Goal: Information Seeking & Learning: Understand process/instructions

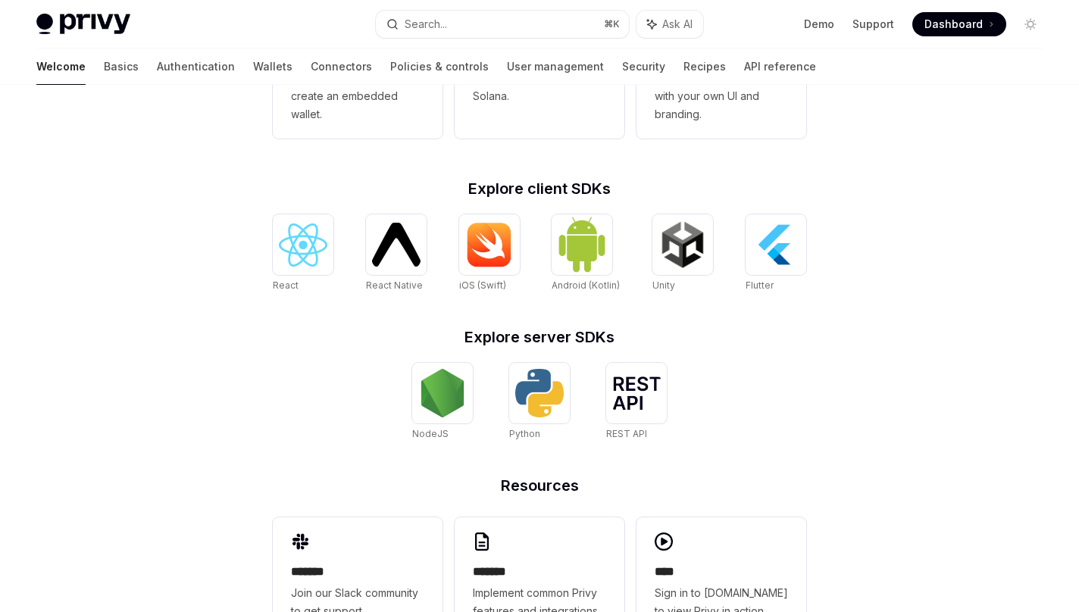
scroll to position [593, 0]
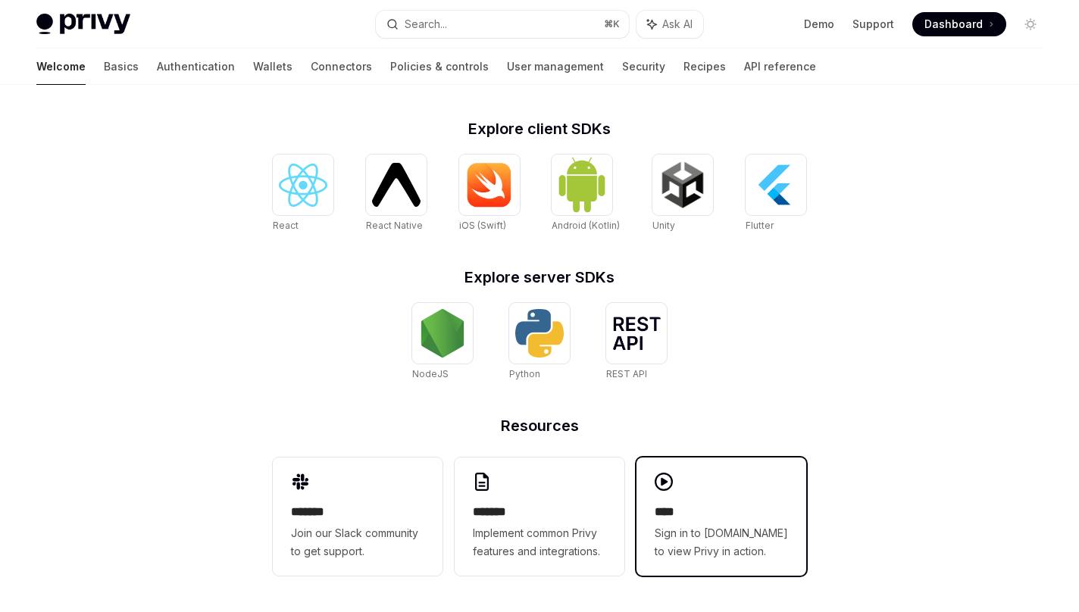
click at [674, 497] on div "**** Sign in to [DOMAIN_NAME] to view Privy in action." at bounding box center [722, 517] width 170 height 118
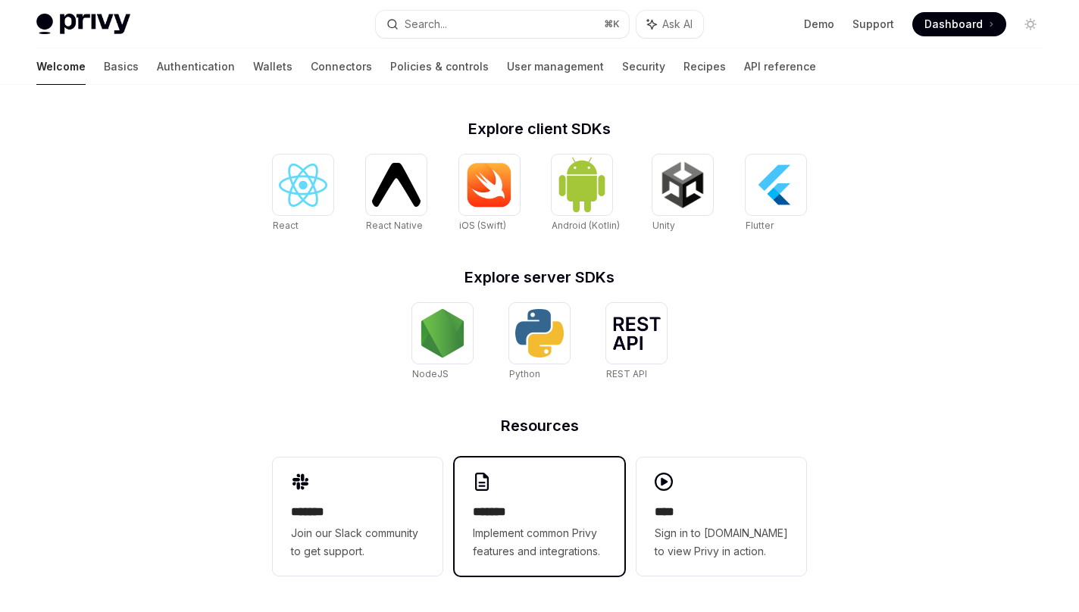
click at [530, 508] on h2 "*******" at bounding box center [539, 512] width 133 height 18
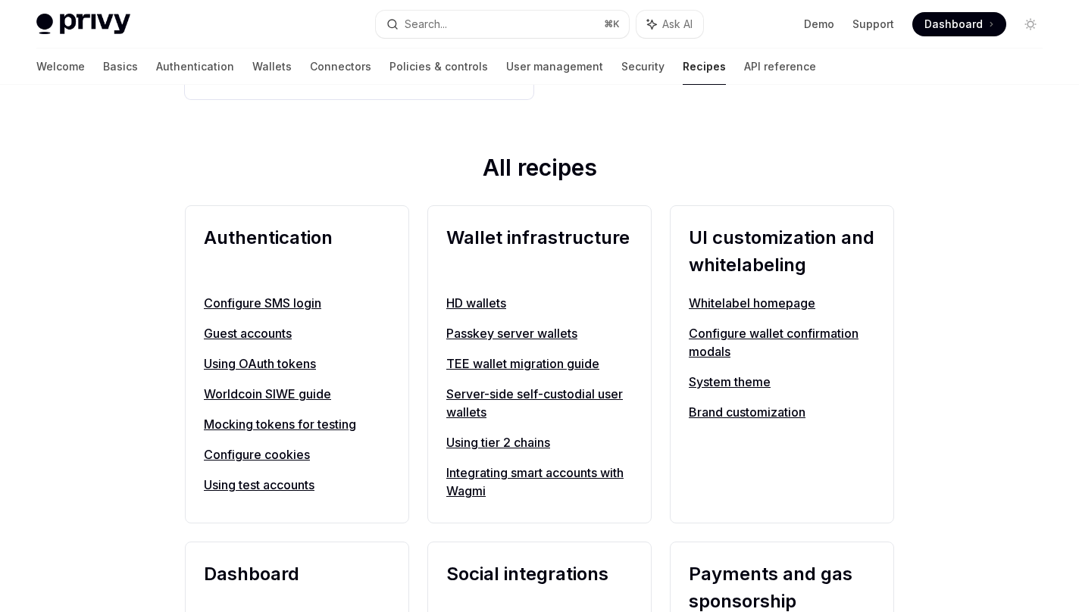
scroll to position [507, 0]
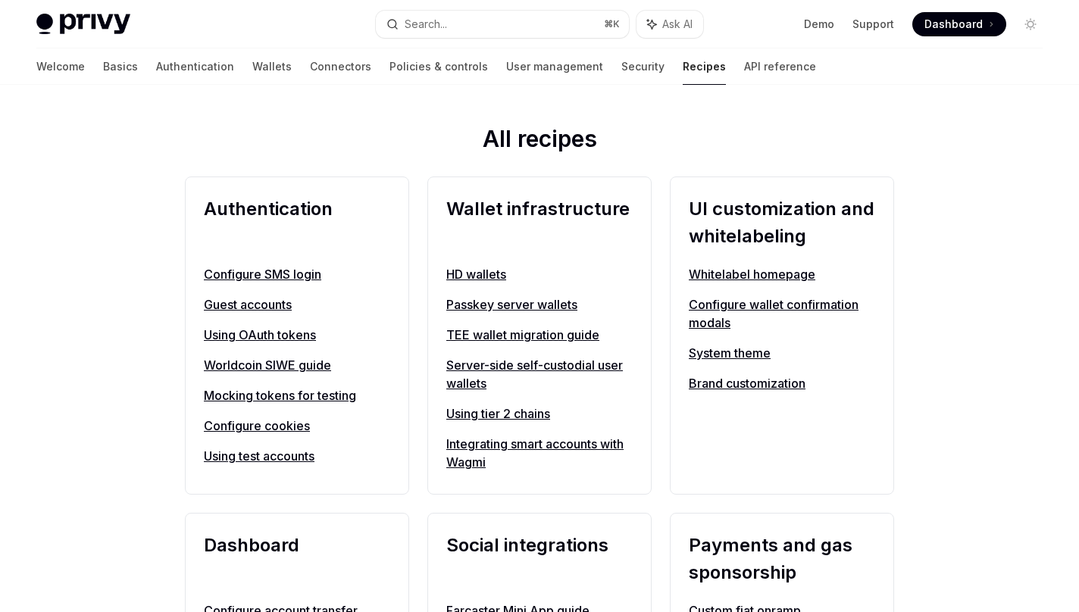
click at [540, 203] on h2 "Wallet infrastructure" at bounding box center [539, 223] width 186 height 55
click at [530, 305] on link "Passkey server wallets" at bounding box center [539, 305] width 186 height 18
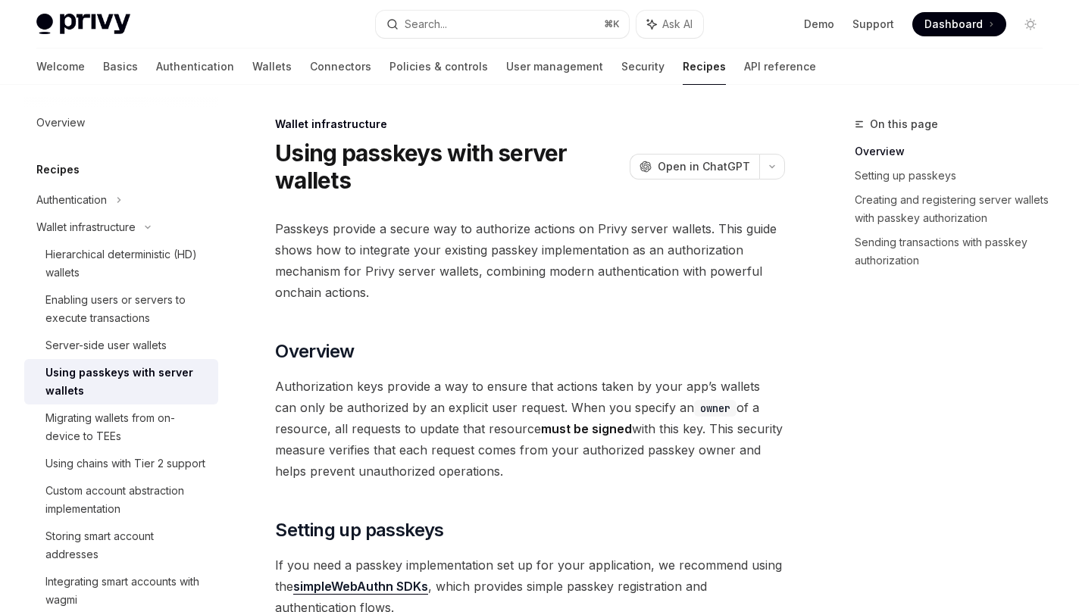
click at [959, 33] on span at bounding box center [959, 24] width 94 height 24
click at [1023, 25] on button "Toggle dark mode" at bounding box center [1030, 24] width 24 height 24
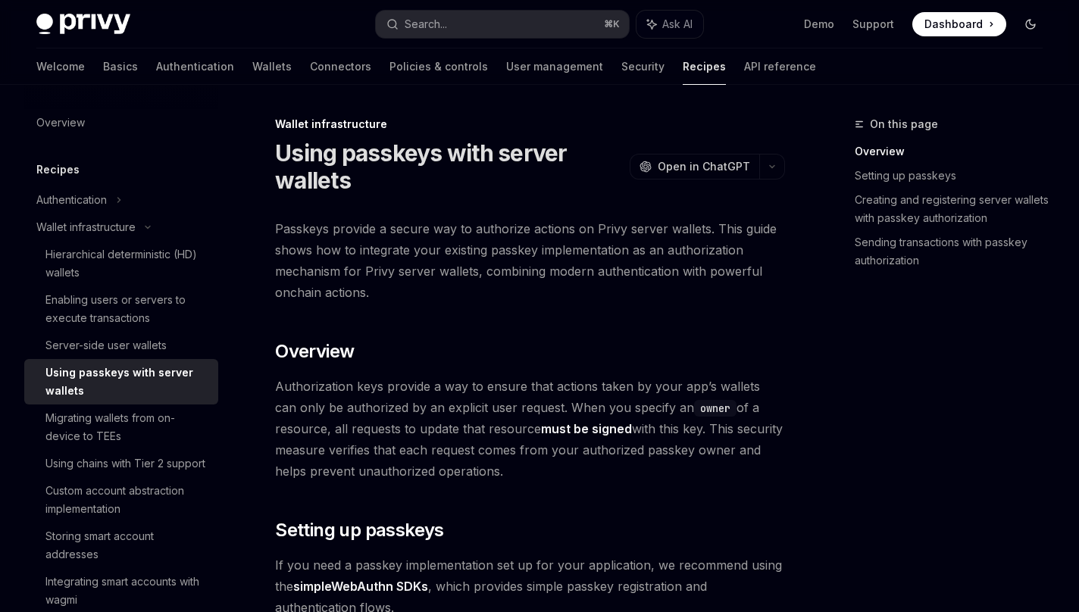
click at [1023, 25] on button "Toggle dark mode" at bounding box center [1030, 24] width 24 height 24
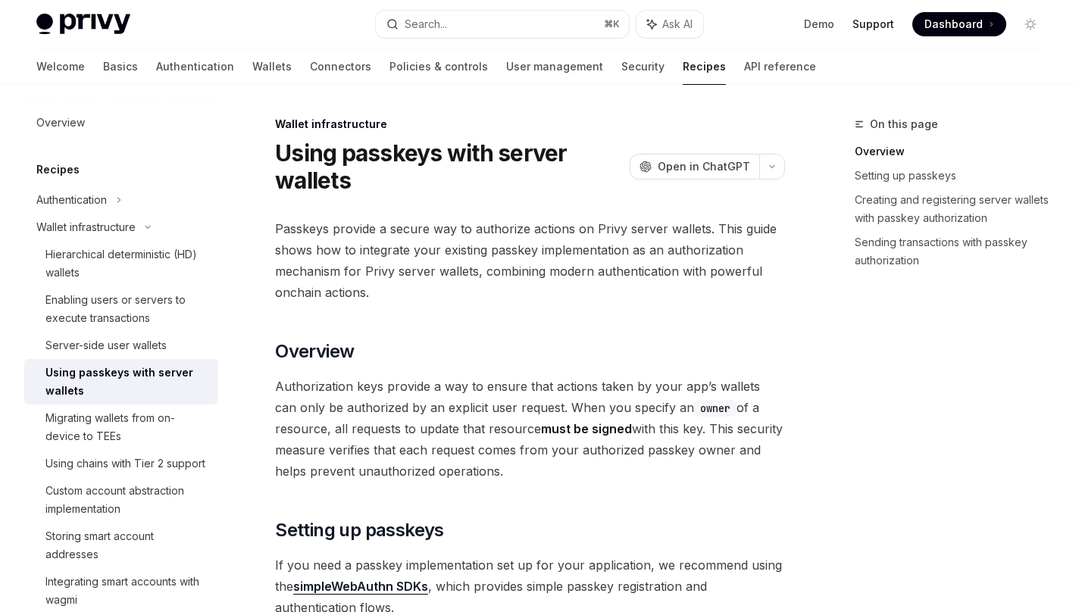
click at [887, 20] on link "Support" at bounding box center [874, 24] width 42 height 15
click at [68, 21] on img at bounding box center [83, 24] width 94 height 21
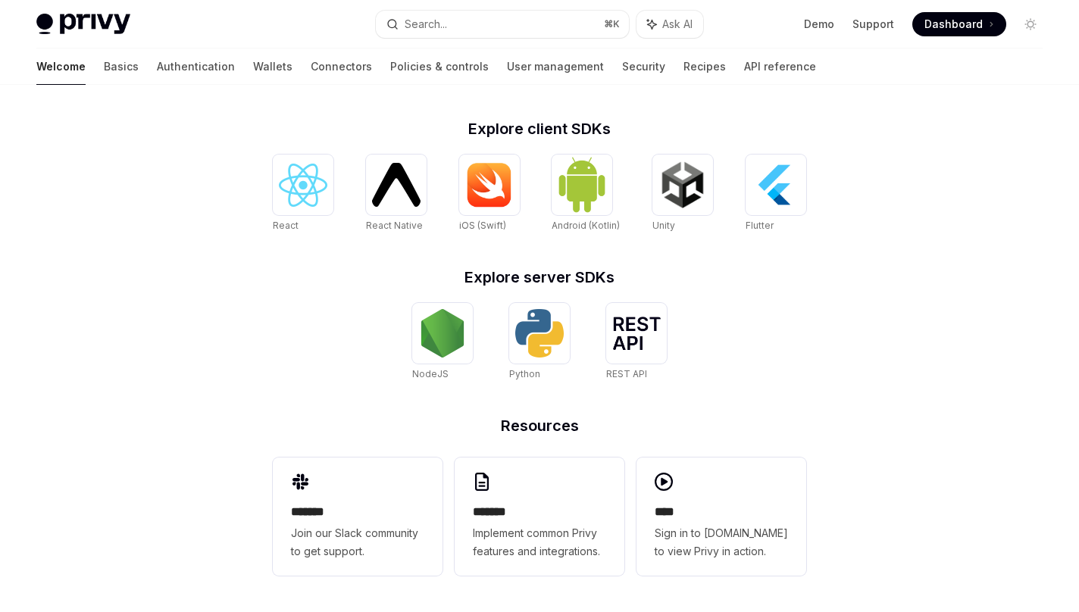
scroll to position [592, 0]
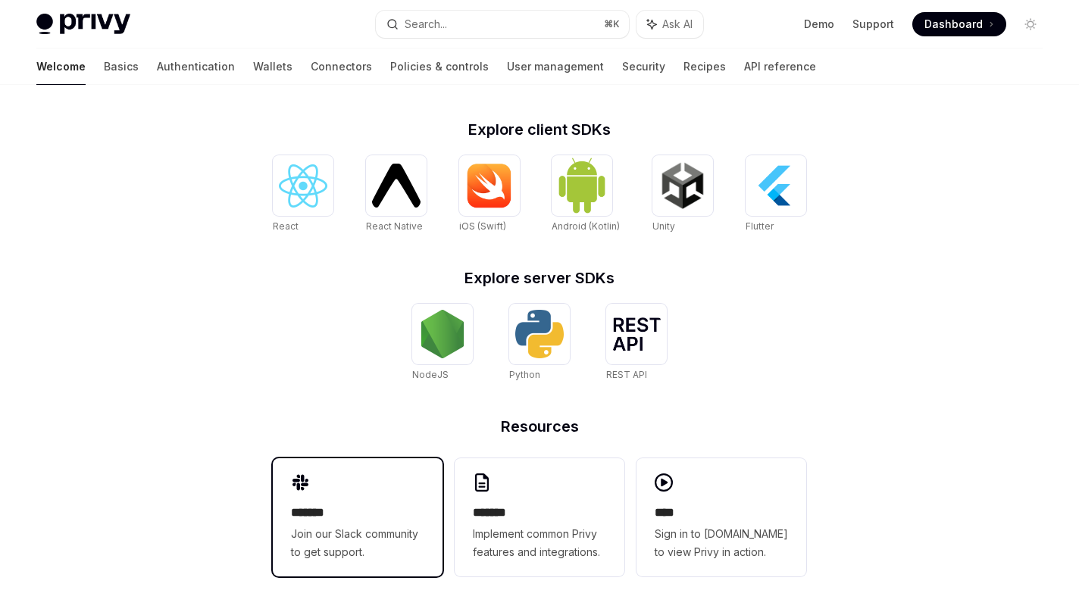
click at [325, 506] on h2 "*******" at bounding box center [357, 513] width 133 height 18
click at [97, 20] on img at bounding box center [83, 24] width 94 height 21
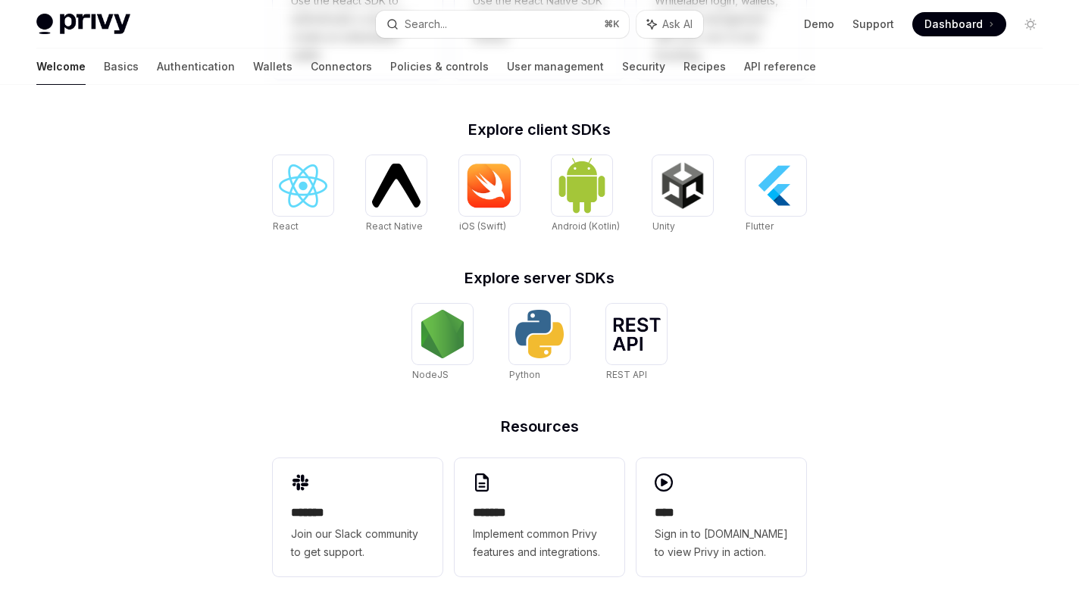
scroll to position [0, 0]
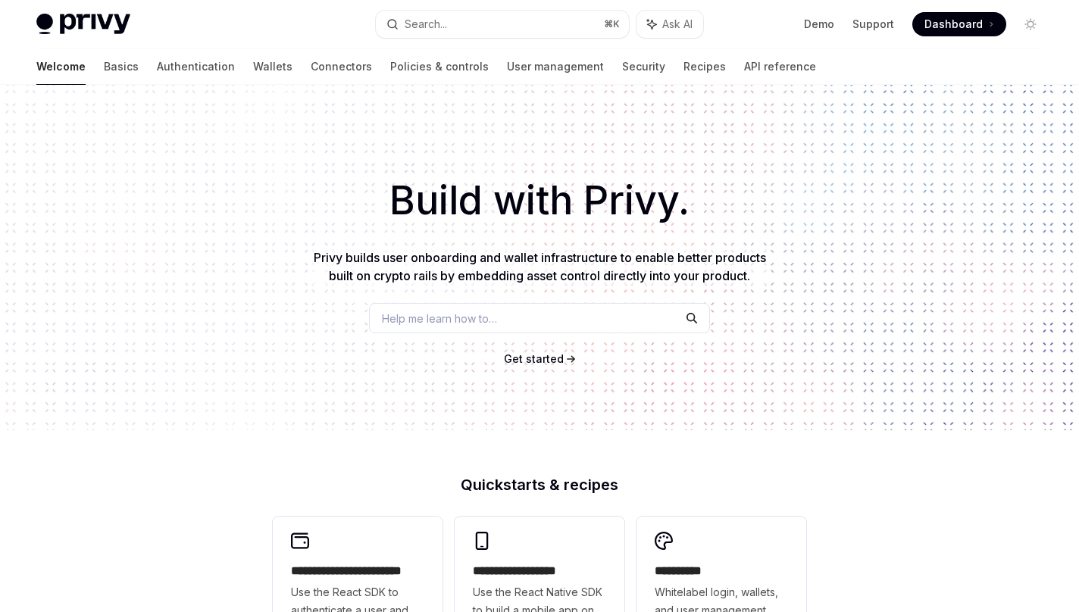
click at [97, 14] on img at bounding box center [83, 24] width 94 height 21
type textarea "*"
click at [449, 318] on span "Help me learn how to…" at bounding box center [439, 319] width 115 height 16
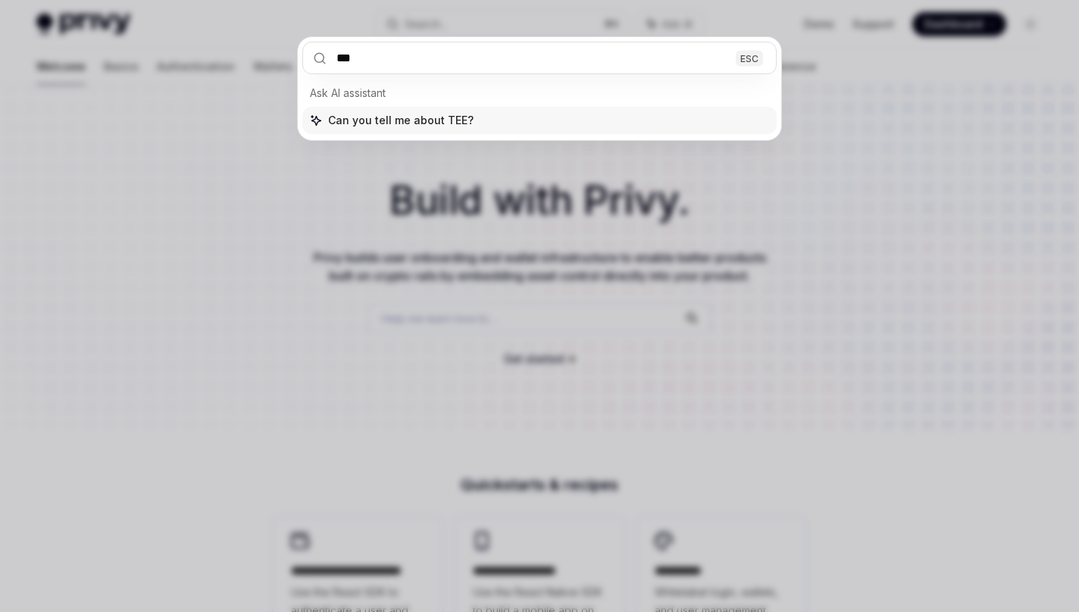
type input "***"
type textarea "*"
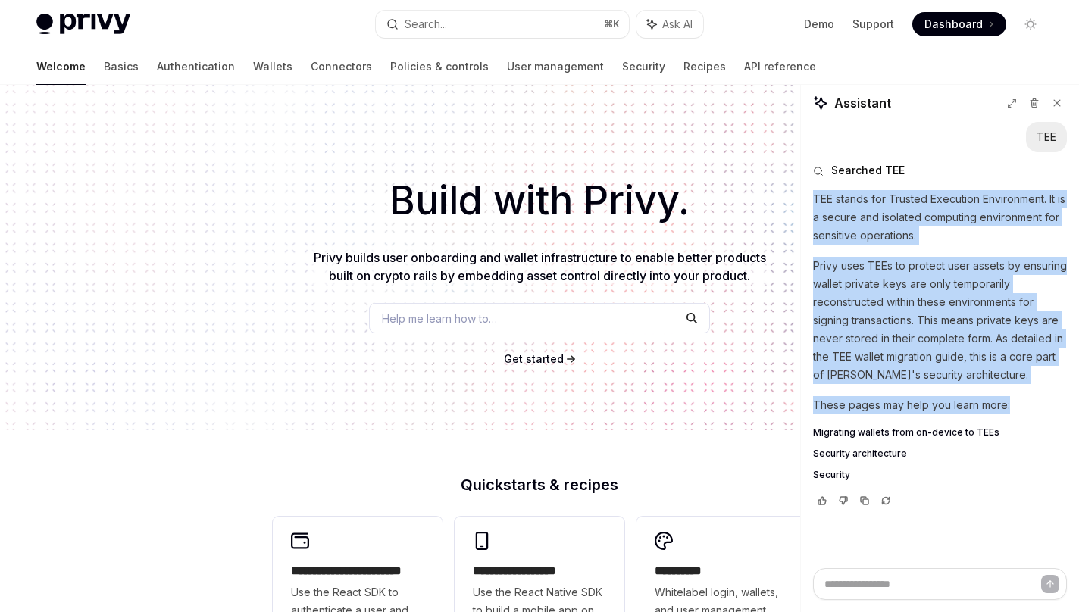
drag, startPoint x: 1012, startPoint y: 405, endPoint x: 812, endPoint y: 205, distance: 282.9
click at [813, 205] on div "TEE stands for Trusted Execution Environment. It is a secure and isolated compu…" at bounding box center [940, 335] width 254 height 291
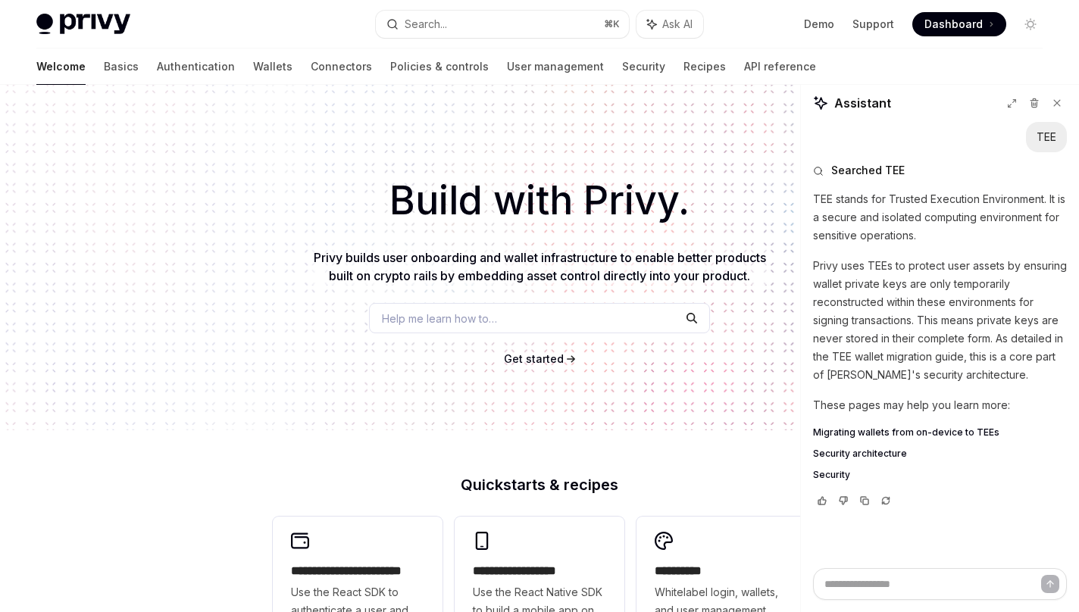
click at [933, 321] on p "Privy uses TEEs to protect user assets by ensuring wallet private keys are only…" at bounding box center [940, 320] width 254 height 127
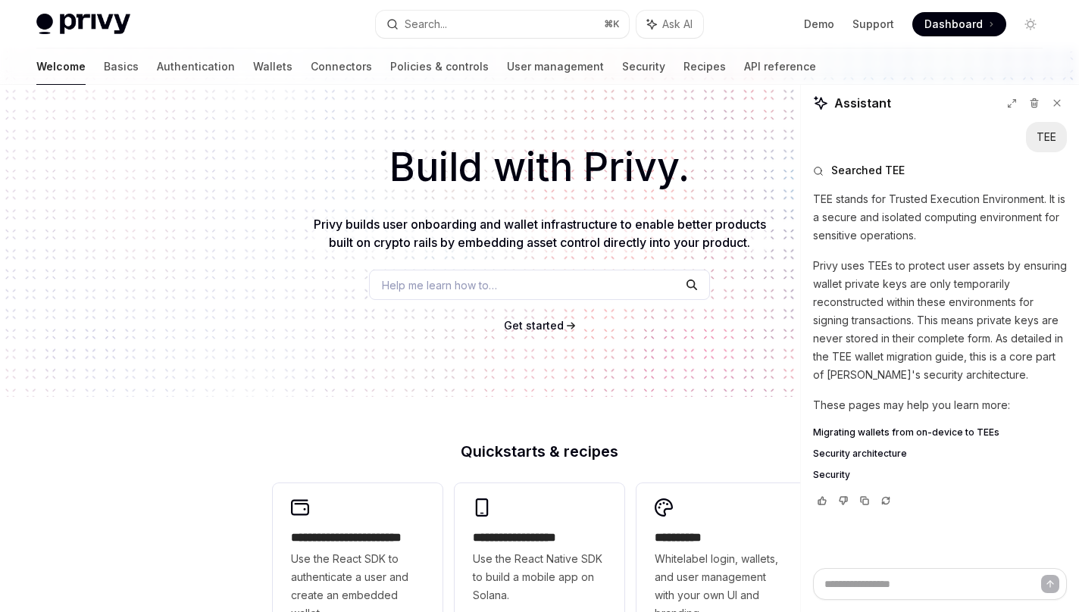
click at [888, 435] on span "Migrating wallets from on-device to TEEs" at bounding box center [906, 433] width 186 height 12
type textarea "*"
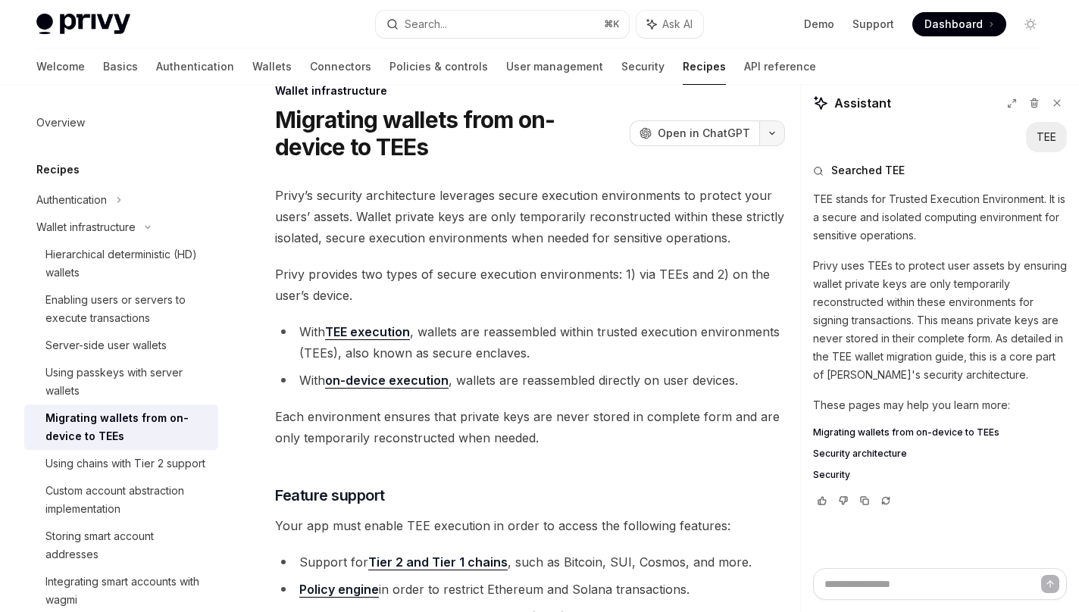
click at [762, 133] on button "button" at bounding box center [772, 133] width 26 height 26
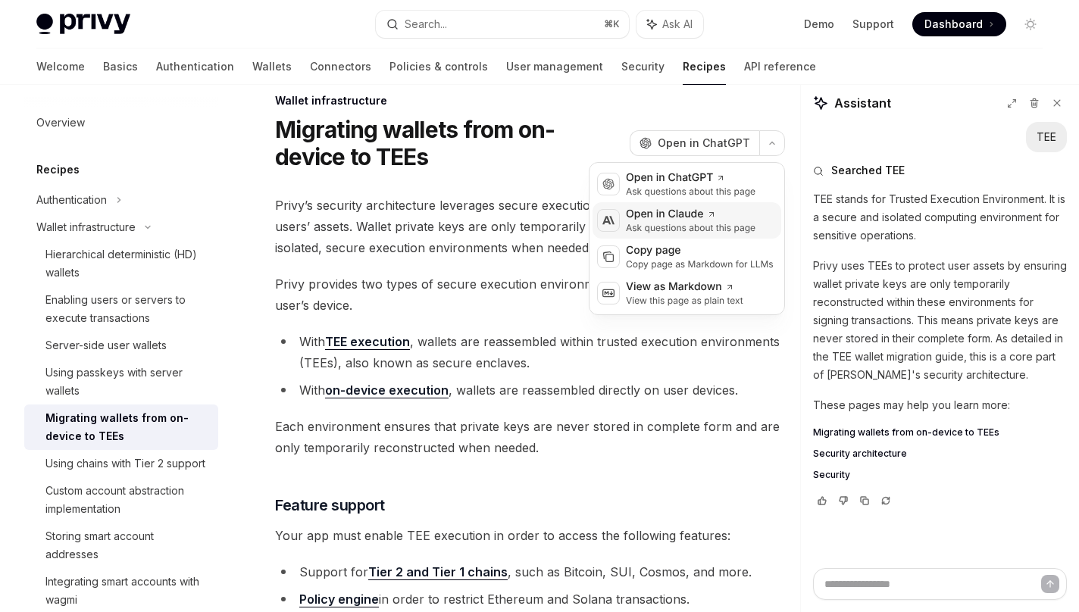
scroll to position [20, 0]
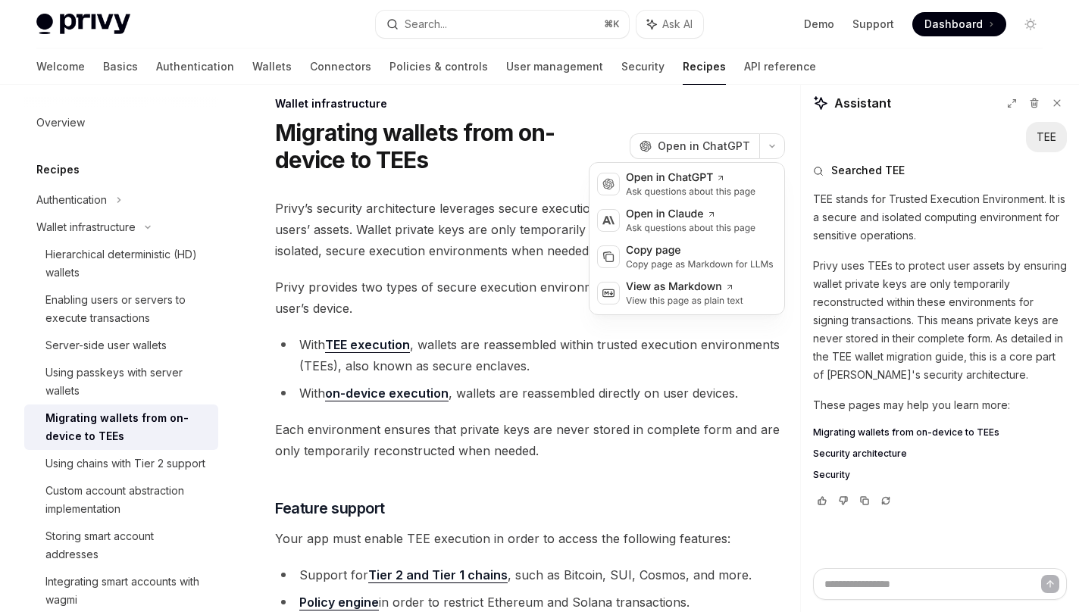
click at [492, 161] on h1 "Migrating wallets from on-device to TEEs" at bounding box center [449, 146] width 349 height 55
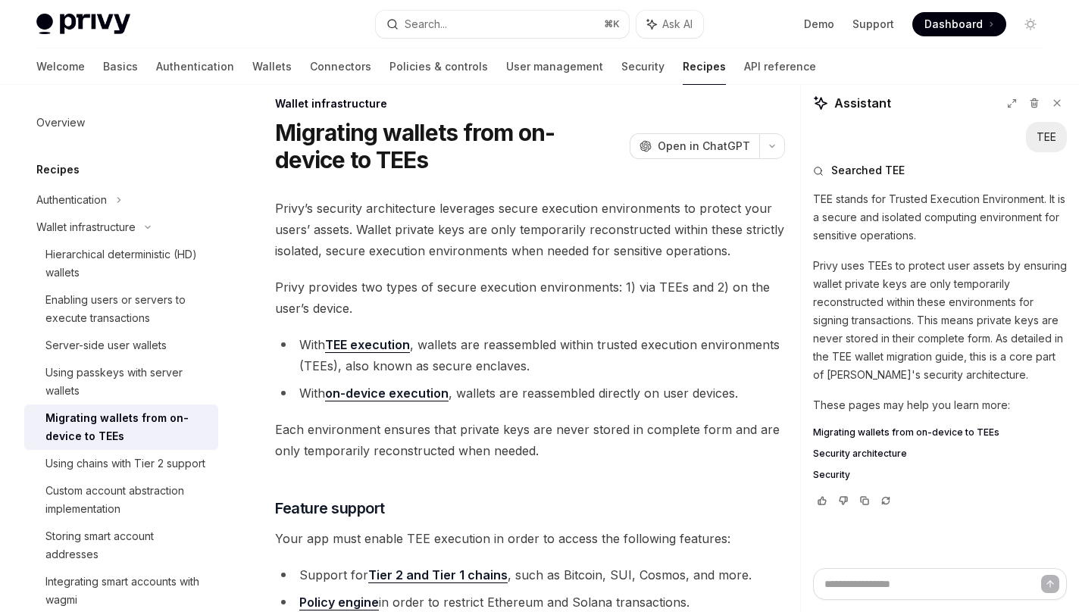
scroll to position [0, 0]
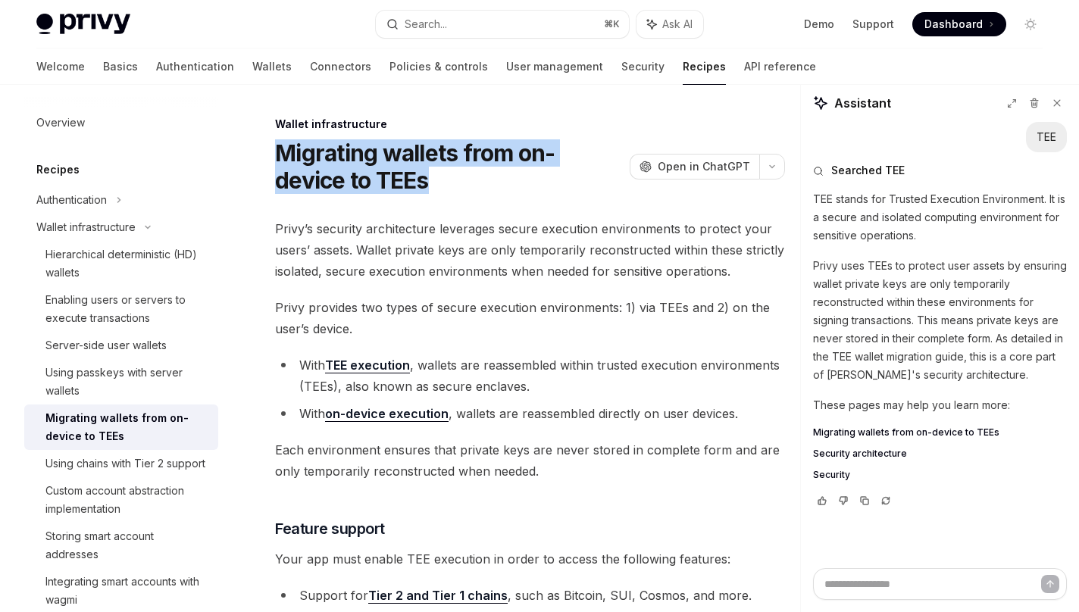
drag, startPoint x: 361, startPoint y: 180, endPoint x: 281, endPoint y: 147, distance: 86.0
click at [281, 147] on h1 "Migrating wallets from on-device to TEEs" at bounding box center [449, 166] width 349 height 55
click at [371, 178] on h1 "Migrating wallets from on-device to TEEs" at bounding box center [449, 166] width 349 height 55
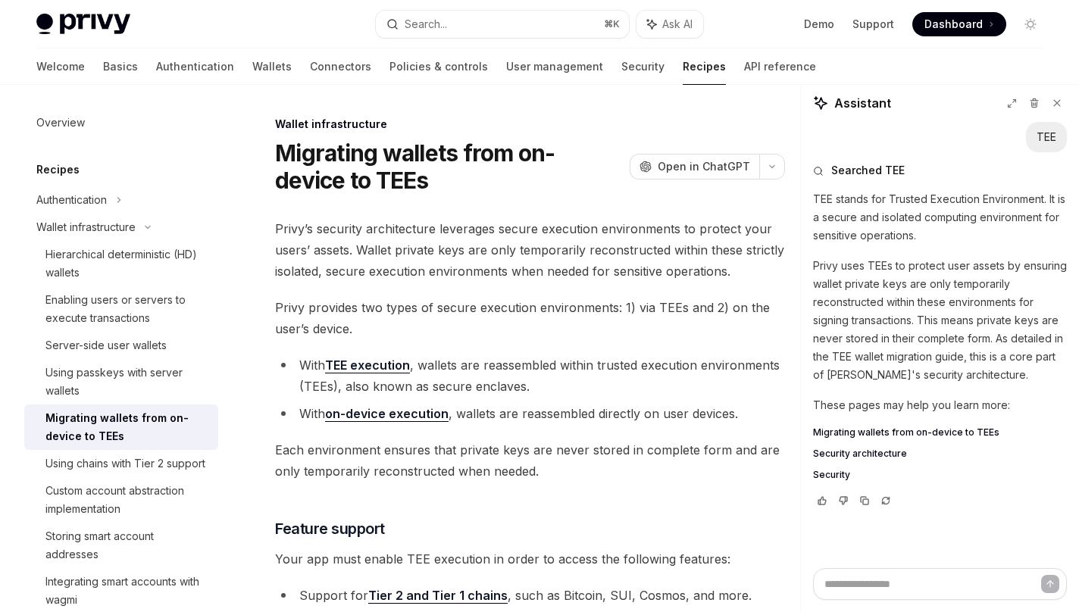
click at [460, 249] on span "Privy’s security architecture leverages secure execution environments to protec…" at bounding box center [530, 250] width 510 height 64
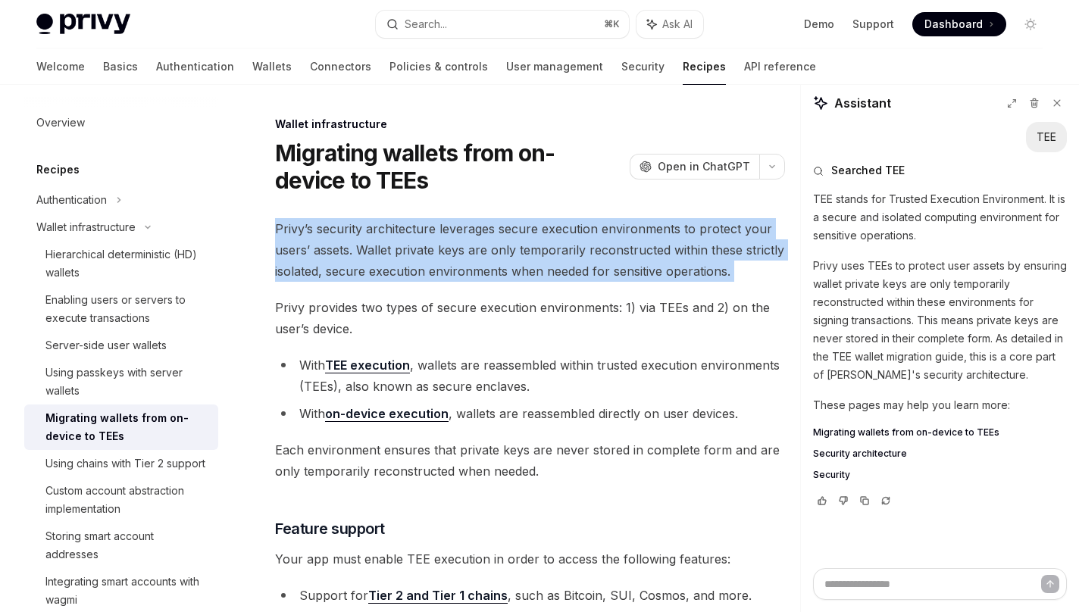
click at [460, 249] on span "Privy’s security architecture leverages secure execution environments to protec…" at bounding box center [530, 250] width 510 height 64
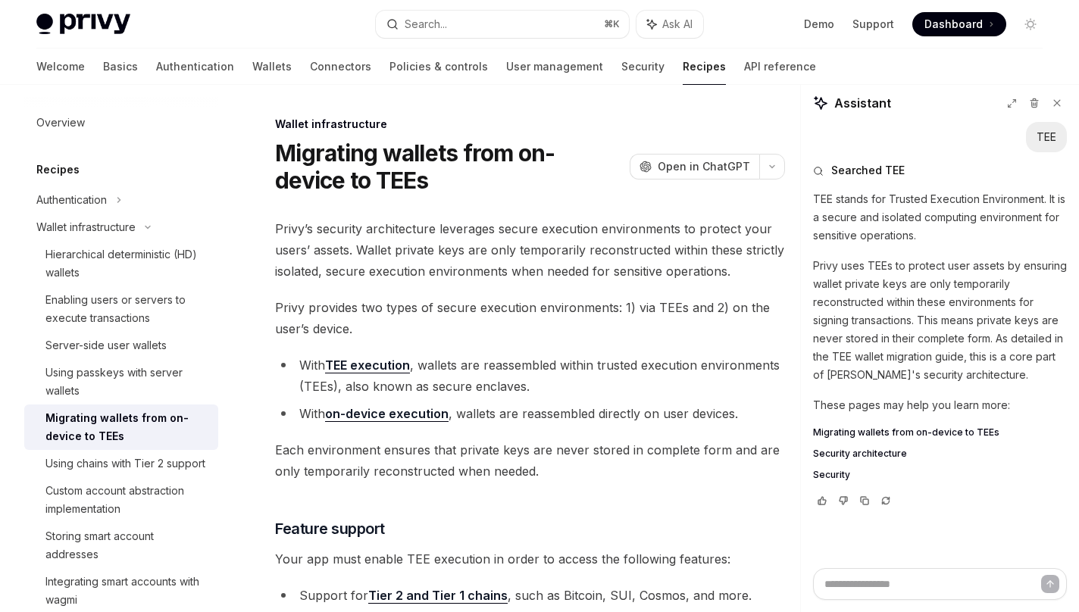
click at [457, 278] on span "Privy’s security architecture leverages secure execution environments to protec…" at bounding box center [530, 250] width 510 height 64
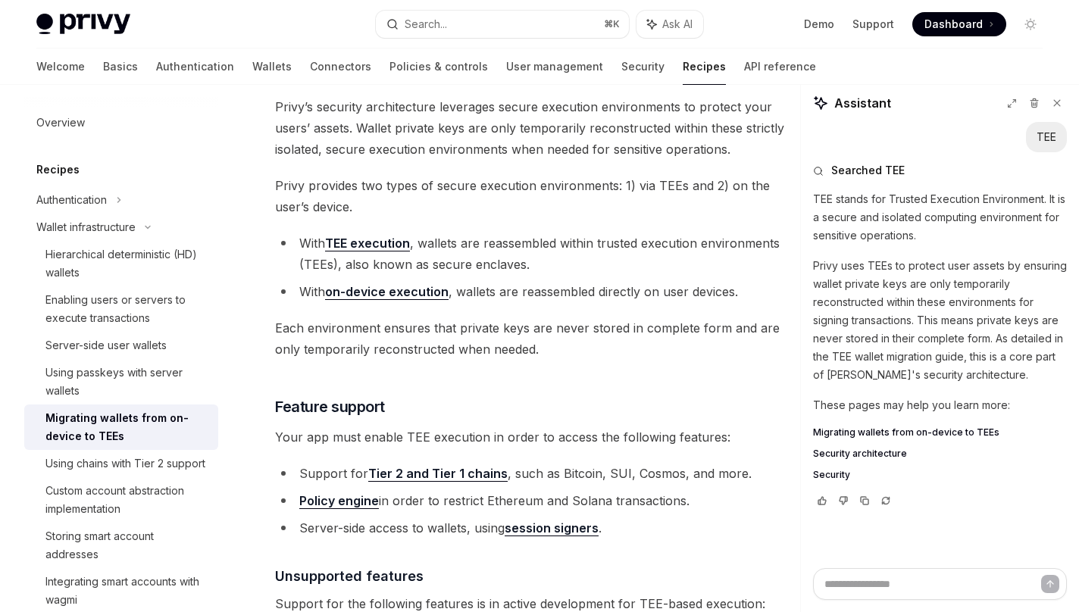
scroll to position [135, 0]
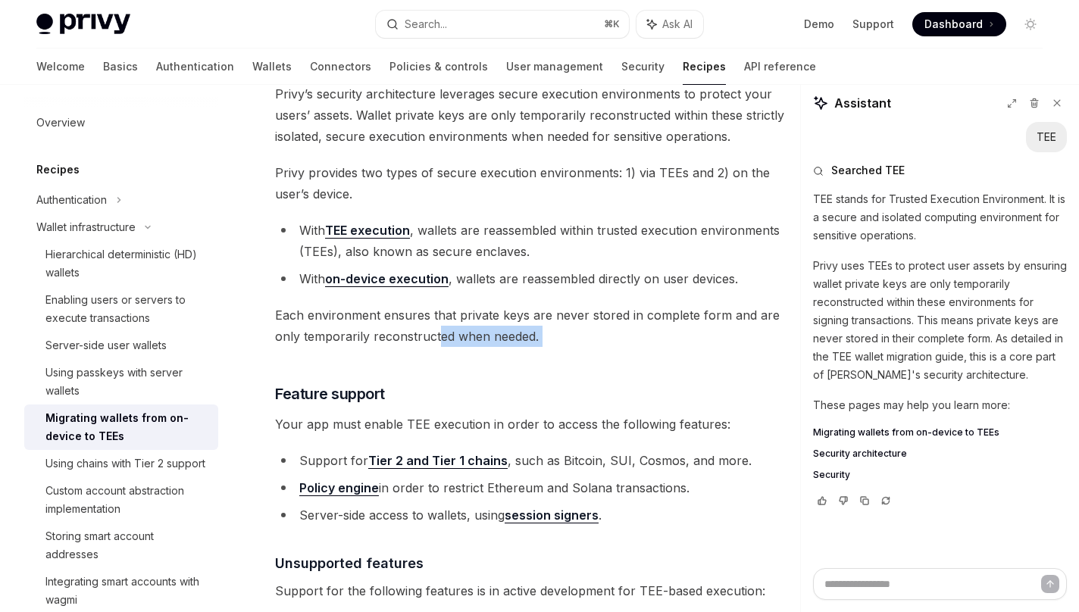
click at [420, 343] on span "Each environment ensures that private keys are never stored in complete form an…" at bounding box center [530, 326] width 510 height 42
click at [549, 279] on li "With on-device execution , wallets are reassembled directly on user devices." at bounding box center [530, 278] width 510 height 21
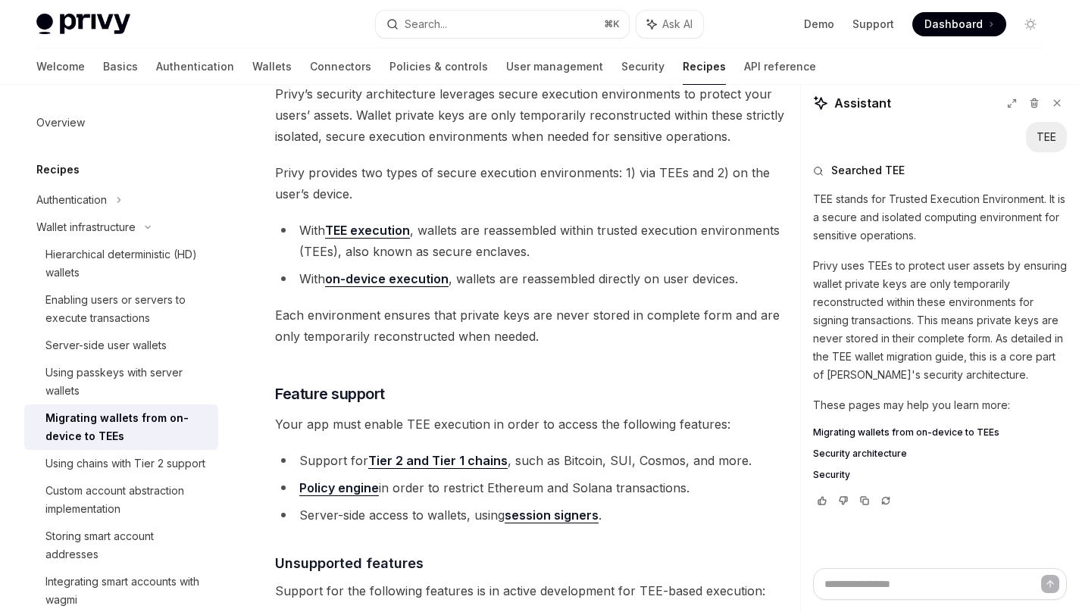
click at [543, 281] on li "With on-device execution , wallets are reassembled directly on user devices." at bounding box center [530, 278] width 510 height 21
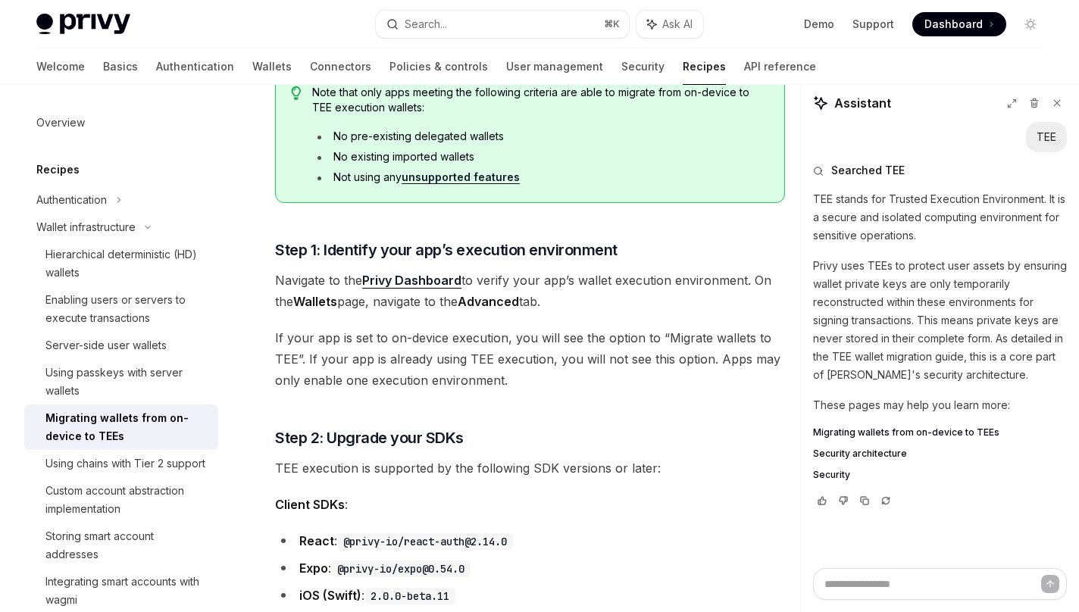
scroll to position [937, 0]
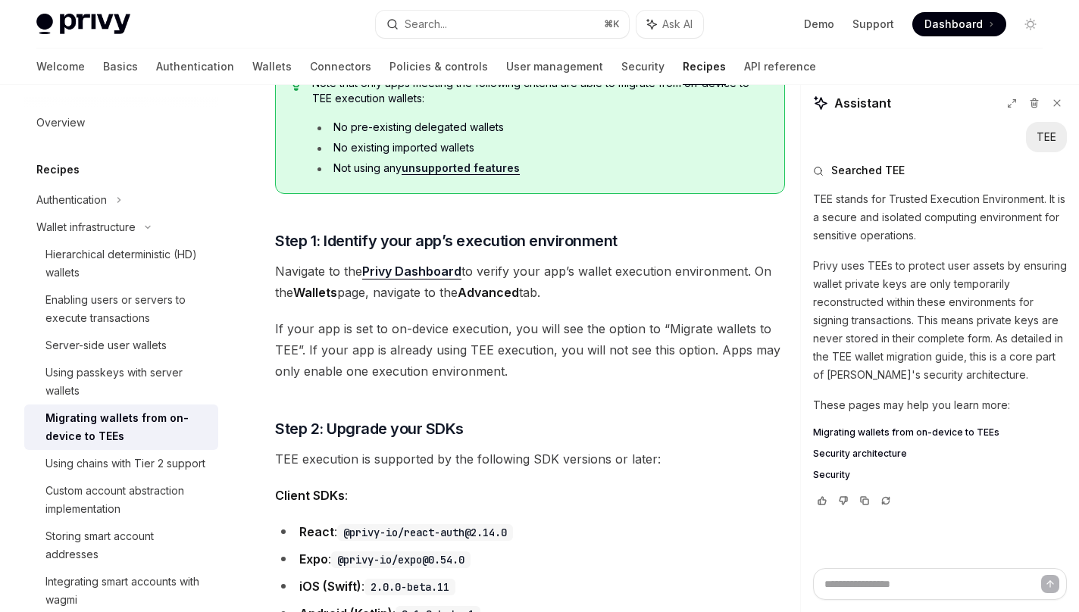
click at [699, 335] on span "If your app is set to on-device execution, you will see the option to “Migrate …" at bounding box center [530, 350] width 510 height 64
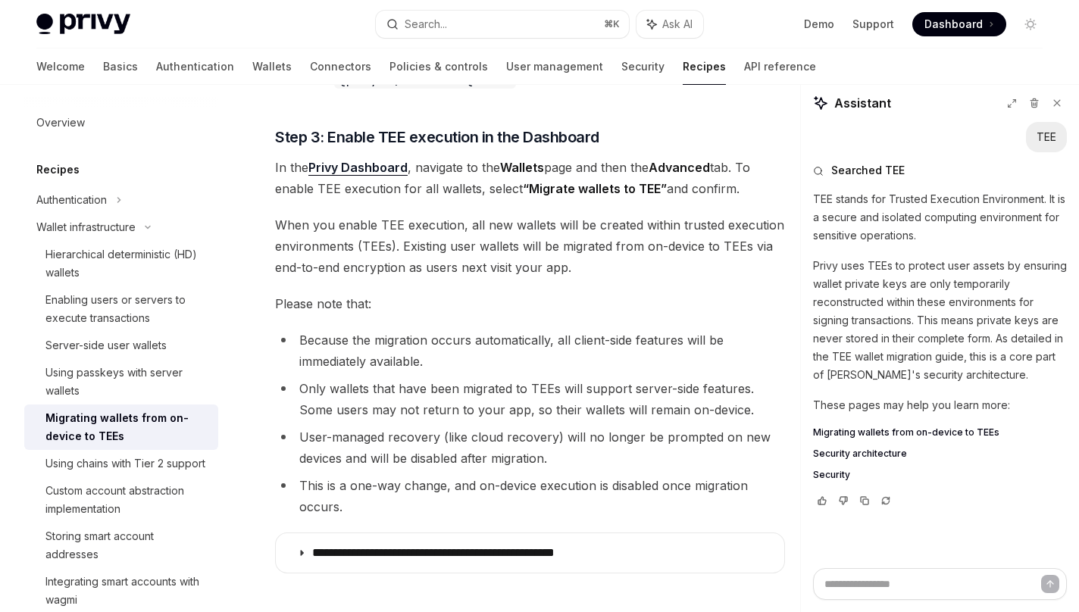
scroll to position [1573, 0]
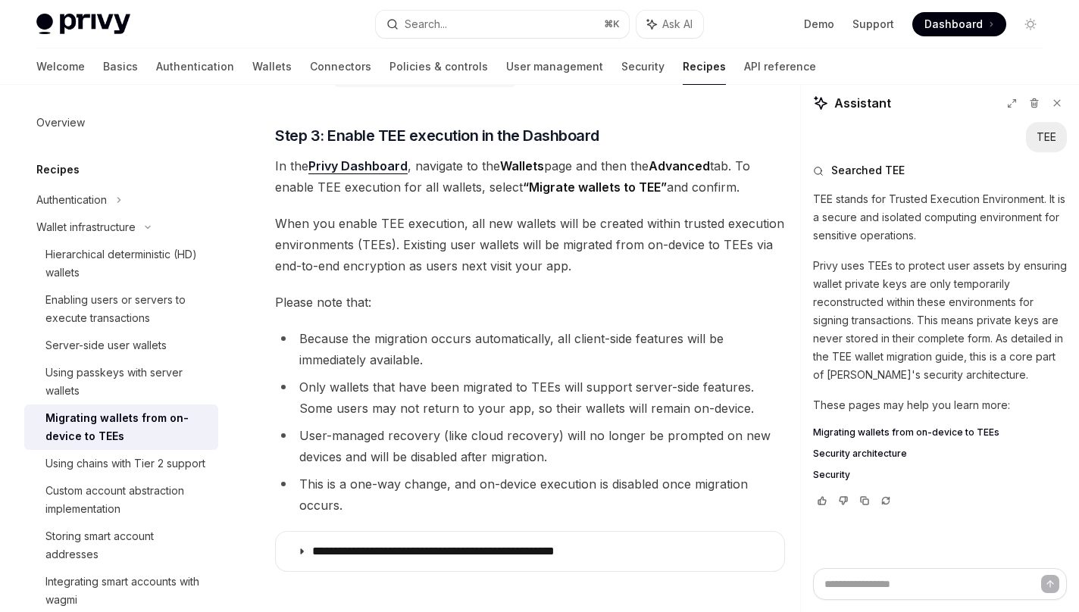
click at [440, 339] on li "Because the migration occurs automatically, all client-side features will be im…" at bounding box center [530, 349] width 510 height 42
click at [474, 359] on li "Because the migration occurs automatically, all client-side features will be im…" at bounding box center [530, 349] width 510 height 42
click at [511, 339] on li "Because the migration occurs automatically, all client-side features will be im…" at bounding box center [530, 349] width 510 height 42
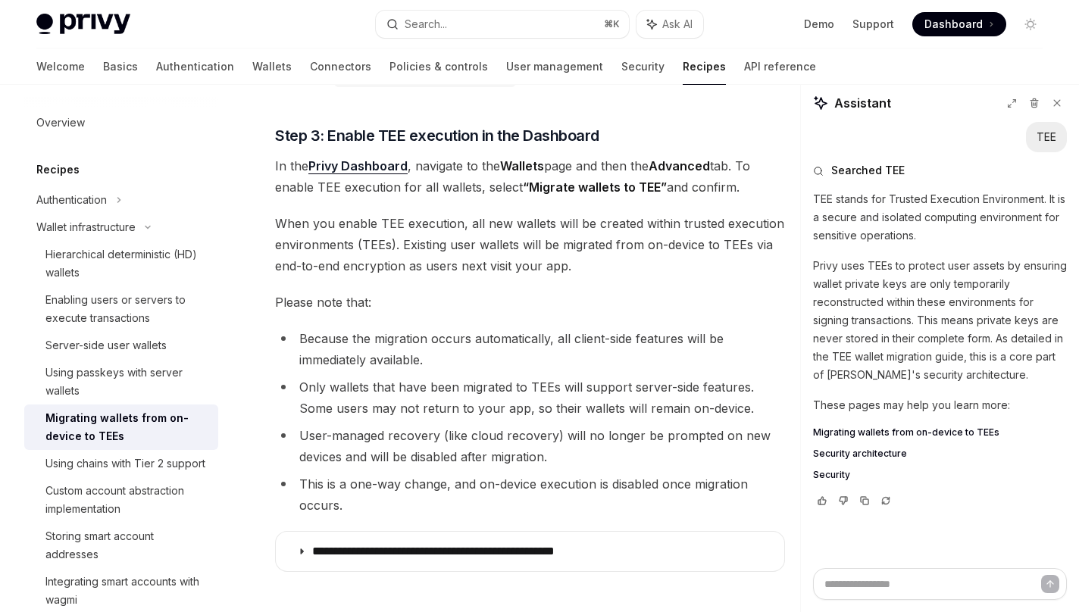
click at [511, 361] on li "Because the migration occurs automatically, all client-side features will be im…" at bounding box center [530, 349] width 510 height 42
drag, startPoint x: 529, startPoint y: 408, endPoint x: 746, endPoint y: 411, distance: 217.5
click at [746, 411] on li "Only wallets that have been migrated to TEEs will support server-side features.…" at bounding box center [530, 398] width 510 height 42
click at [599, 393] on li "Only wallets that have been migrated to TEEs will support server-side features.…" at bounding box center [530, 398] width 510 height 42
click at [662, 408] on li "Only wallets that have been migrated to TEEs will support server-side features.…" at bounding box center [530, 398] width 510 height 42
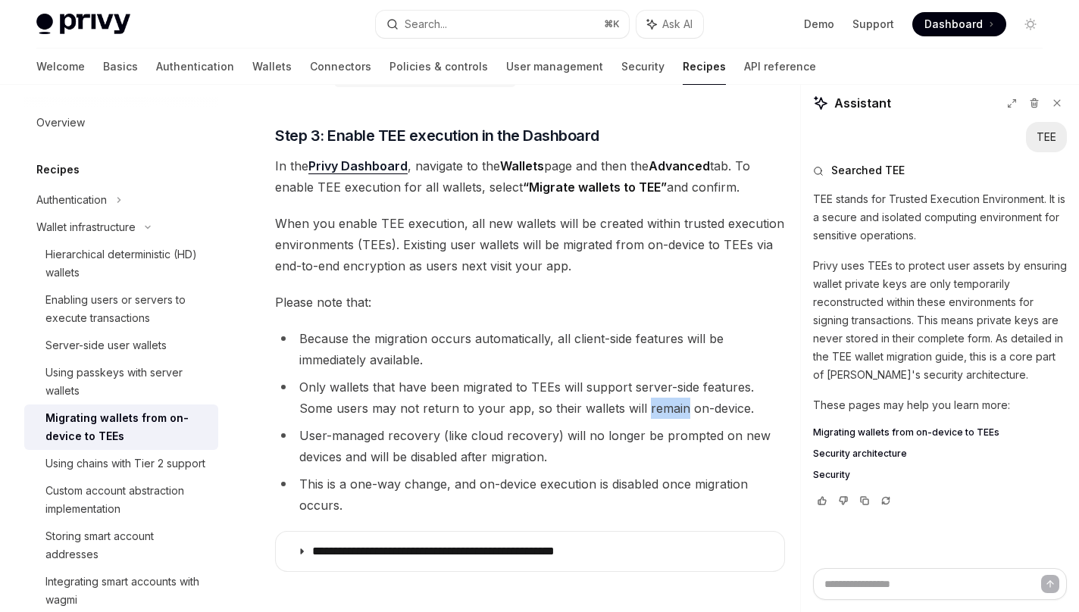
click at [662, 408] on li "Only wallets that have been migrated to TEEs will support server-side features.…" at bounding box center [530, 398] width 510 height 42
click at [598, 402] on li "Only wallets that have been migrated to TEEs will support server-side features.…" at bounding box center [530, 398] width 510 height 42
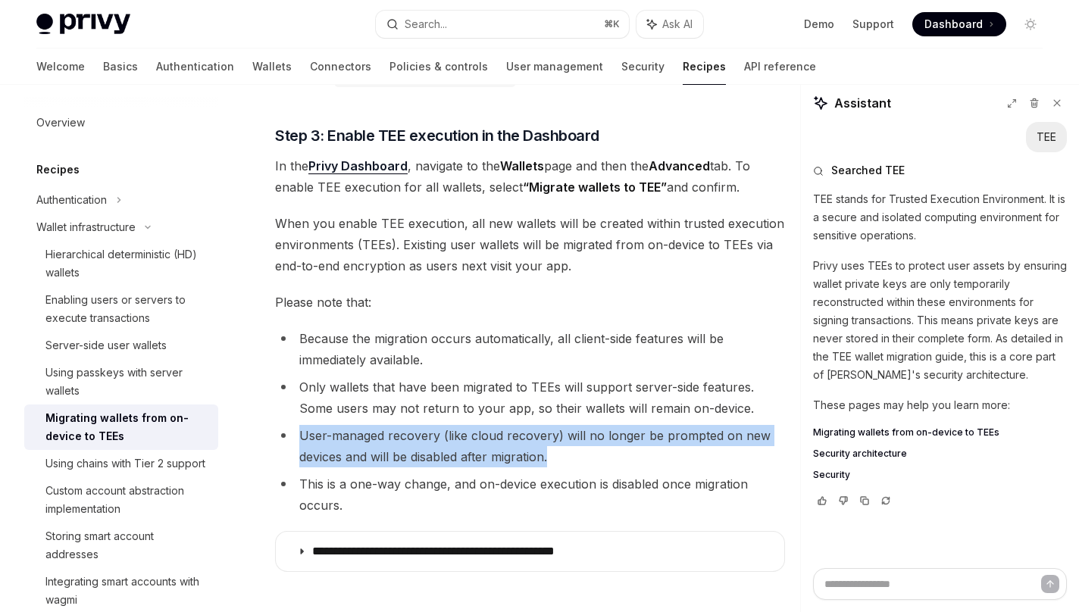
drag, startPoint x: 299, startPoint y: 433, endPoint x: 550, endPoint y: 461, distance: 252.5
click at [550, 461] on li "User-managed recovery (like cloud recovery) will no longer be prompted on new d…" at bounding box center [530, 446] width 510 height 42
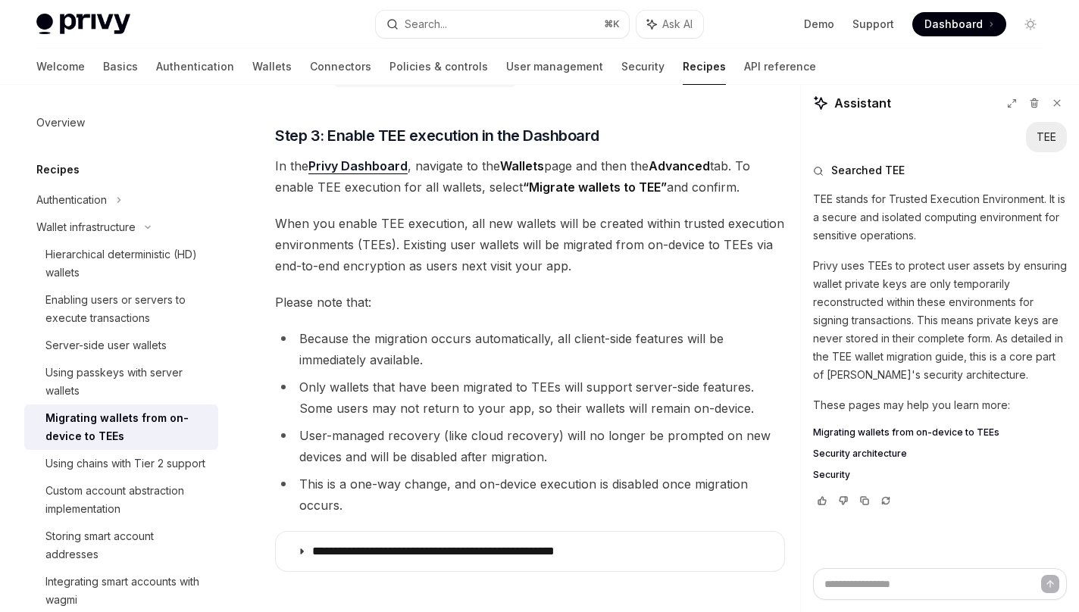
click at [452, 413] on li "Only wallets that have been migrated to TEEs will support server-side features.…" at bounding box center [530, 398] width 510 height 42
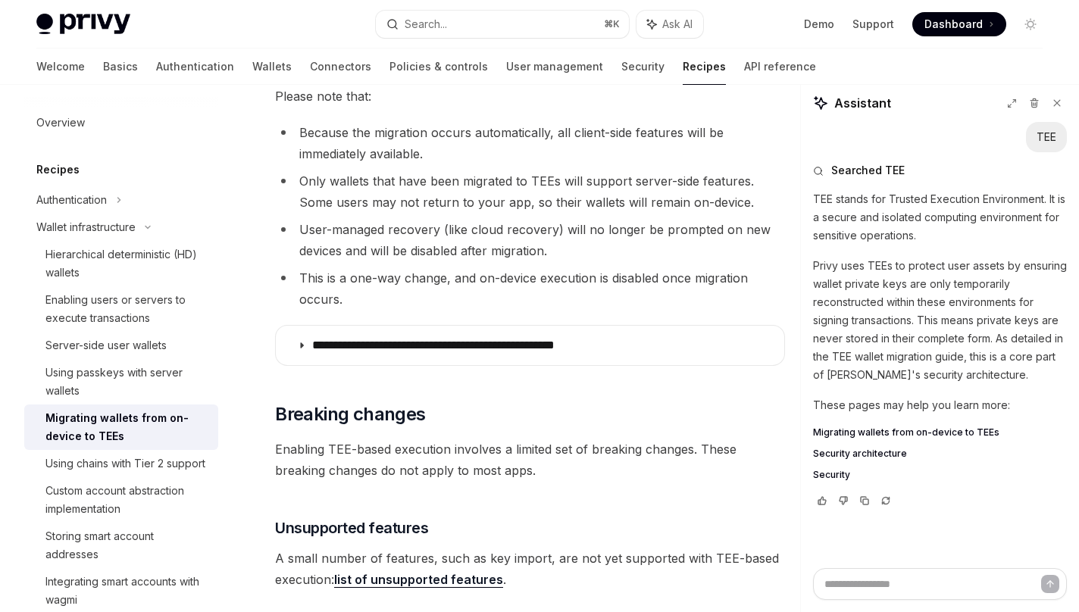
scroll to position [1791, 0]
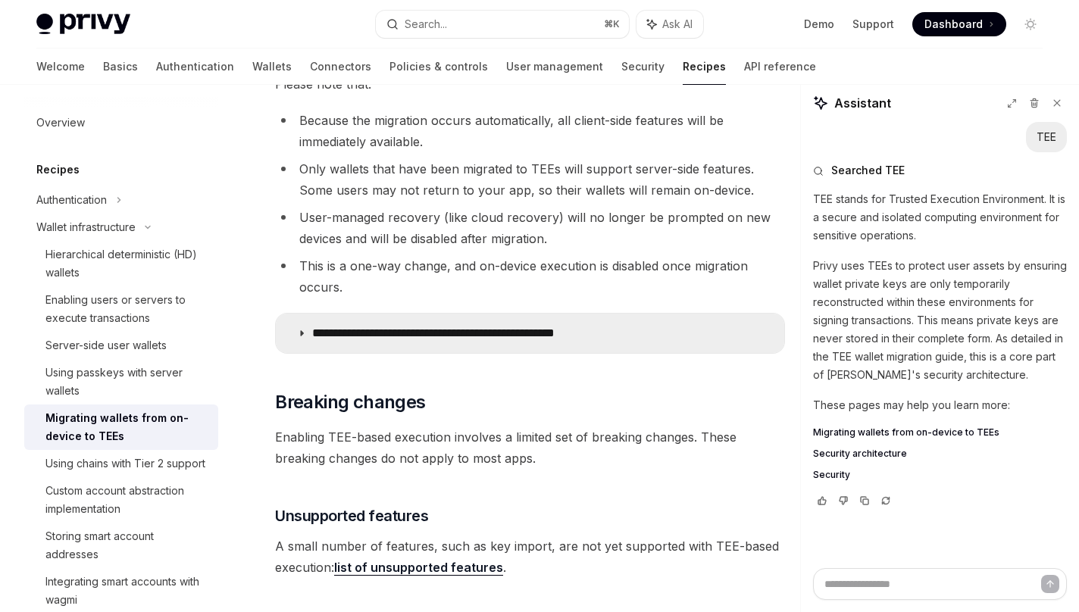
click at [299, 336] on icon at bounding box center [301, 333] width 9 height 9
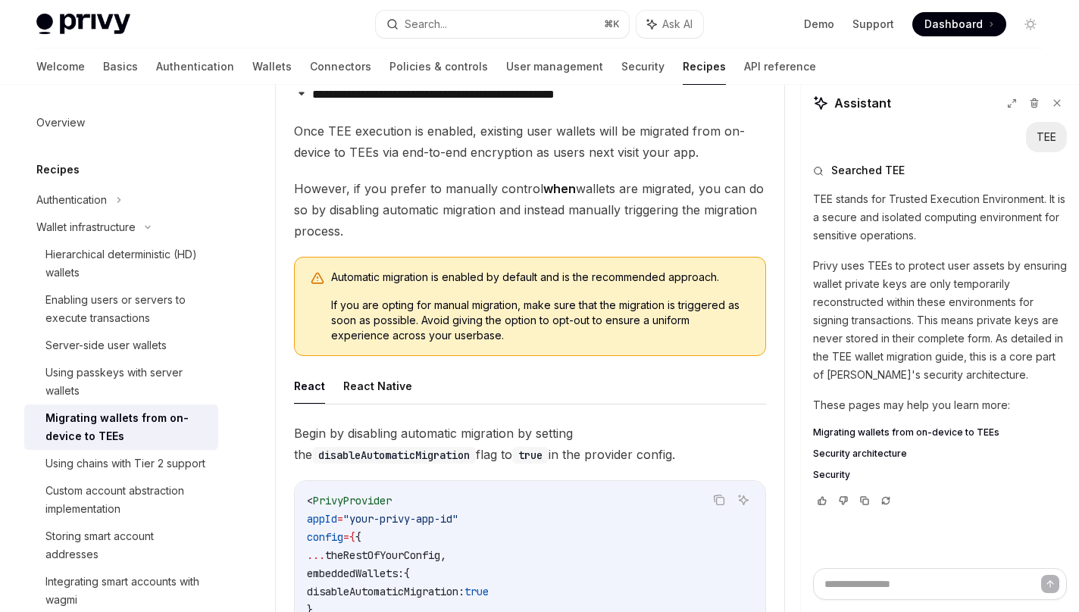
scroll to position [2034, 0]
